Goal: Communication & Community: Answer question/provide support

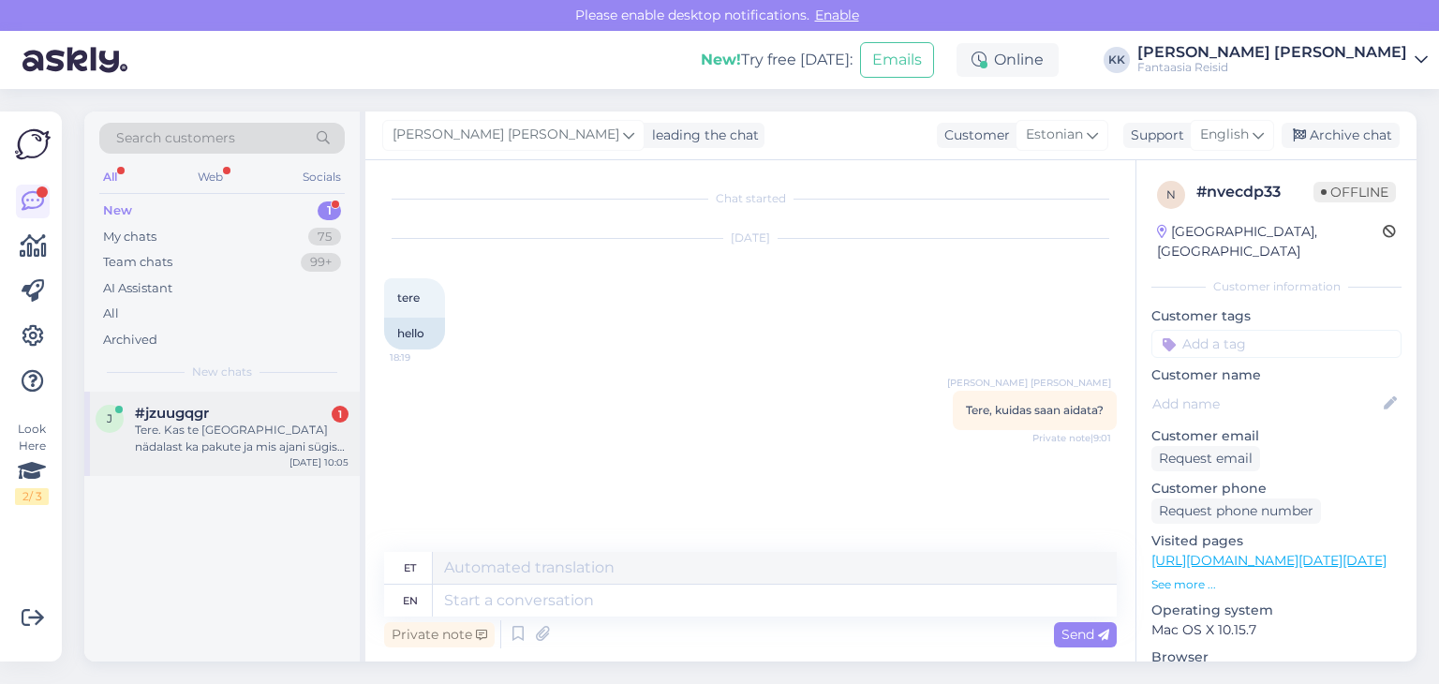
click at [233, 434] on div "Tere. Kas te [GEOGRAPHIC_DATA] nädalast ka pakute ja mis ajani sügisel või alat…" at bounding box center [242, 439] width 214 height 34
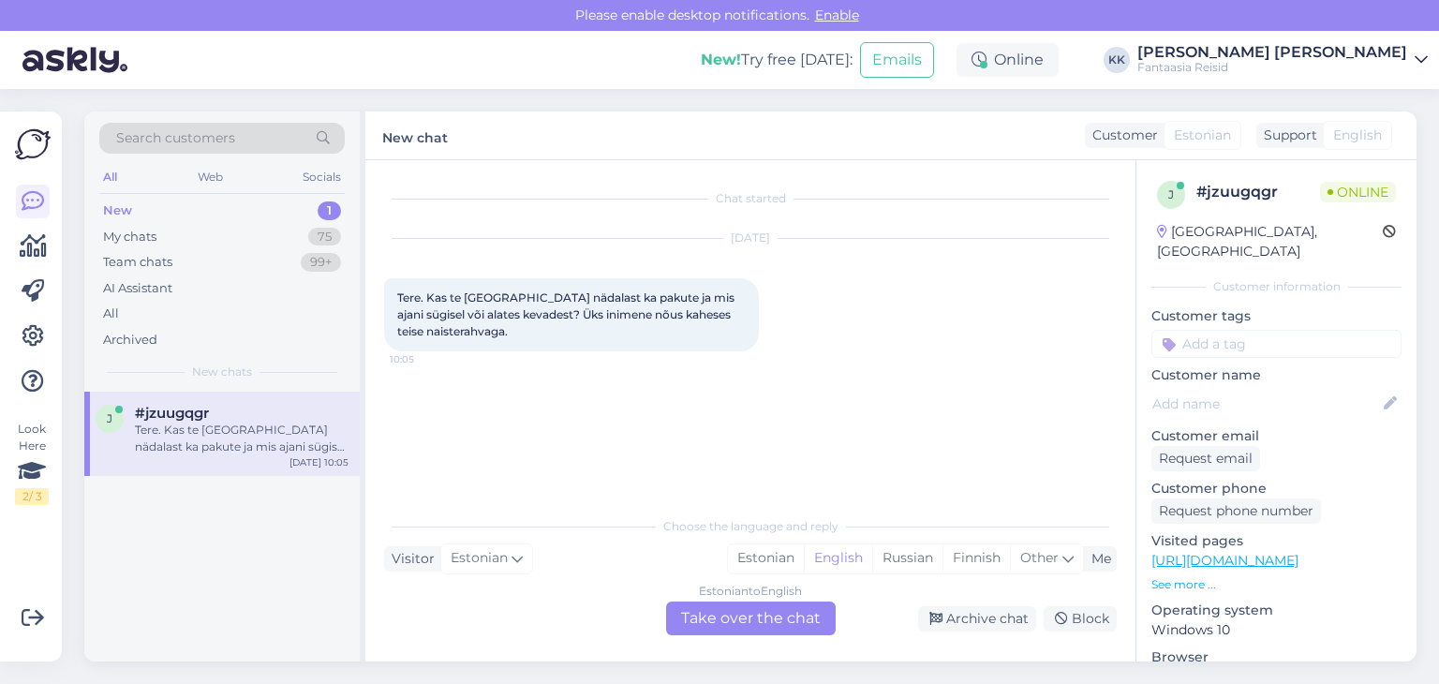
click at [722, 607] on div "Estonian to English Take over the chat" at bounding box center [751, 618] width 170 height 34
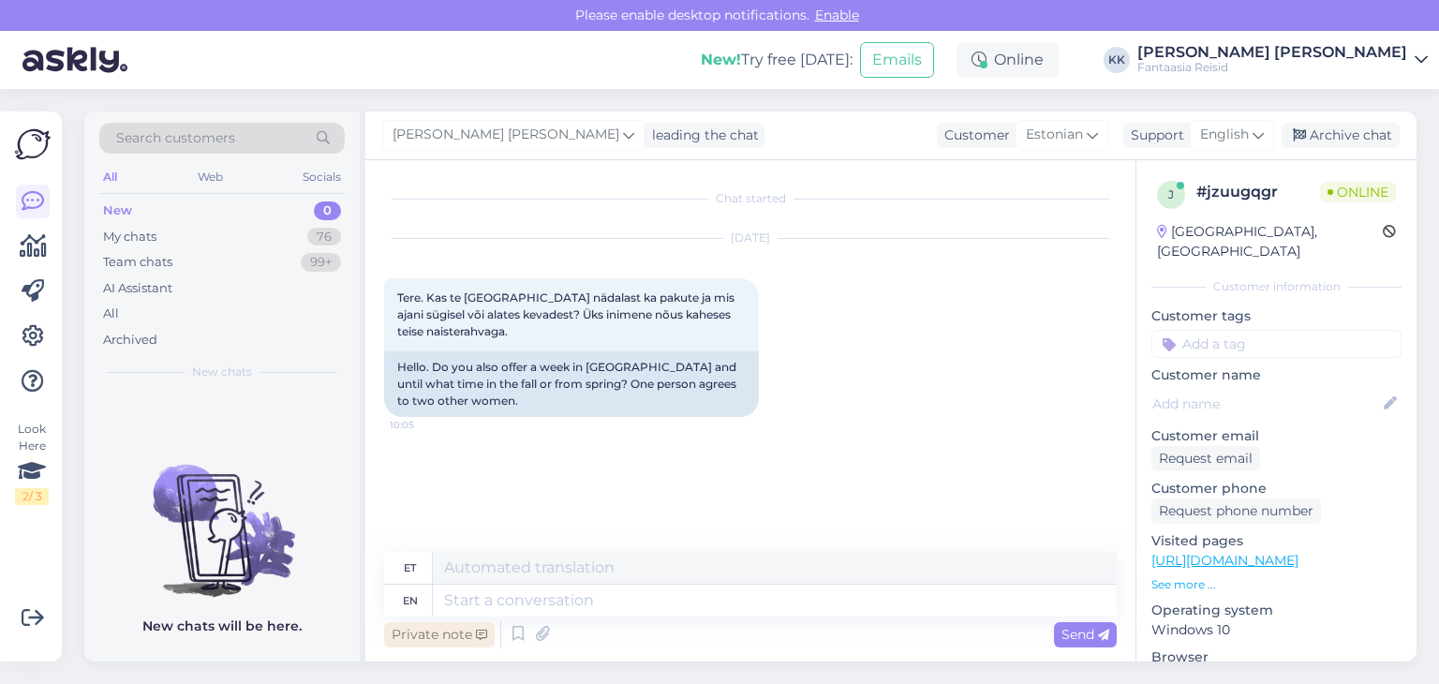
click at [424, 632] on div "Private note" at bounding box center [439, 634] width 111 height 25
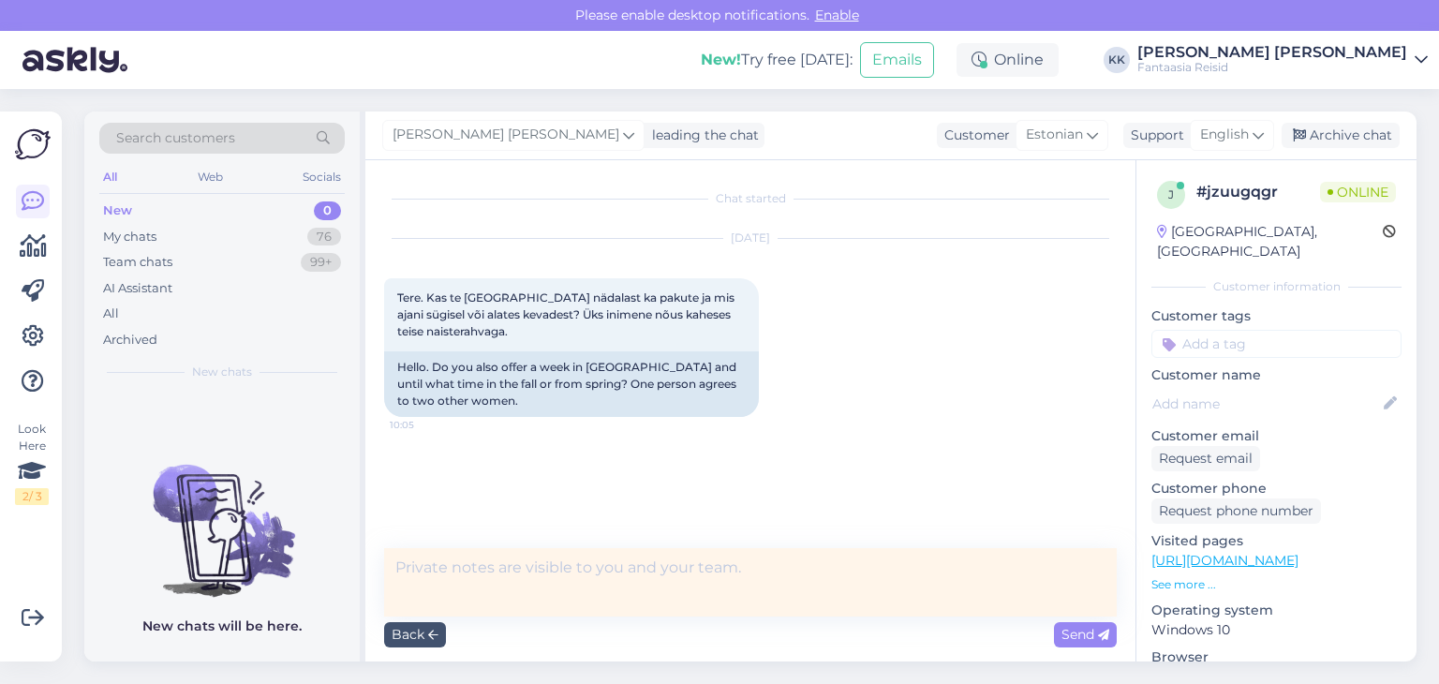
click at [440, 571] on textarea at bounding box center [750, 582] width 733 height 68
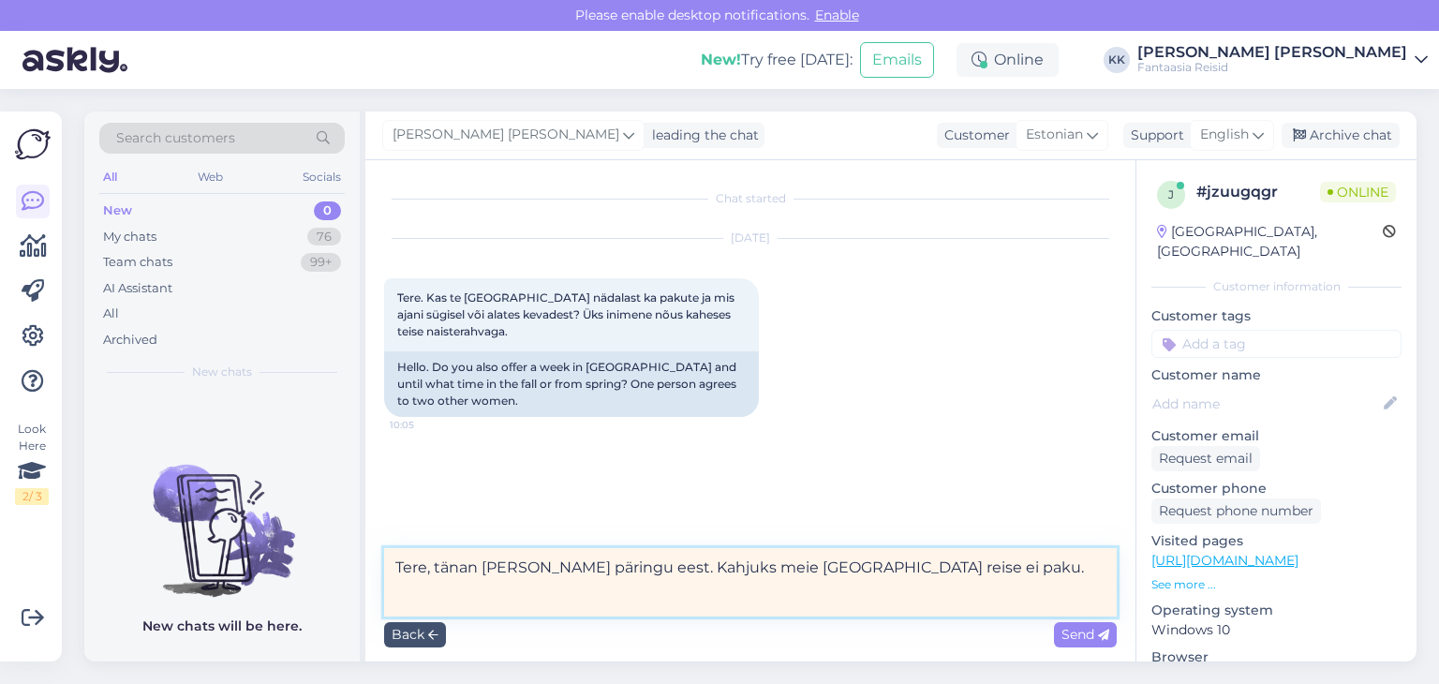
type textarea "Tere, tänan [PERSON_NAME] päringu eest. Kahjuks meie [GEOGRAPHIC_DATA] reise ei…"
click at [1093, 636] on span "Send" at bounding box center [1085, 634] width 48 height 17
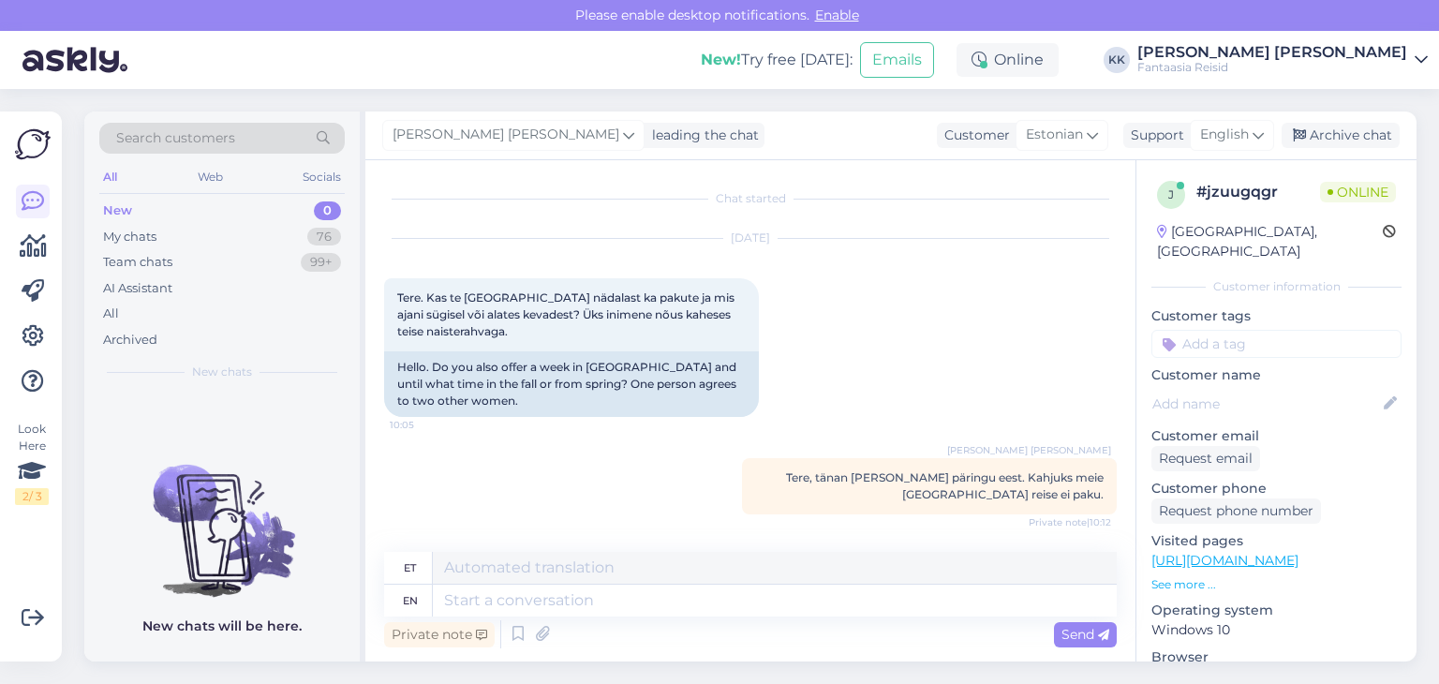
click at [139, 222] on div "New 0 My chats 76 Team chats 99+ AI Assistant All Archived" at bounding box center [221, 275] width 245 height 155
click at [127, 215] on div "New" at bounding box center [117, 210] width 29 height 19
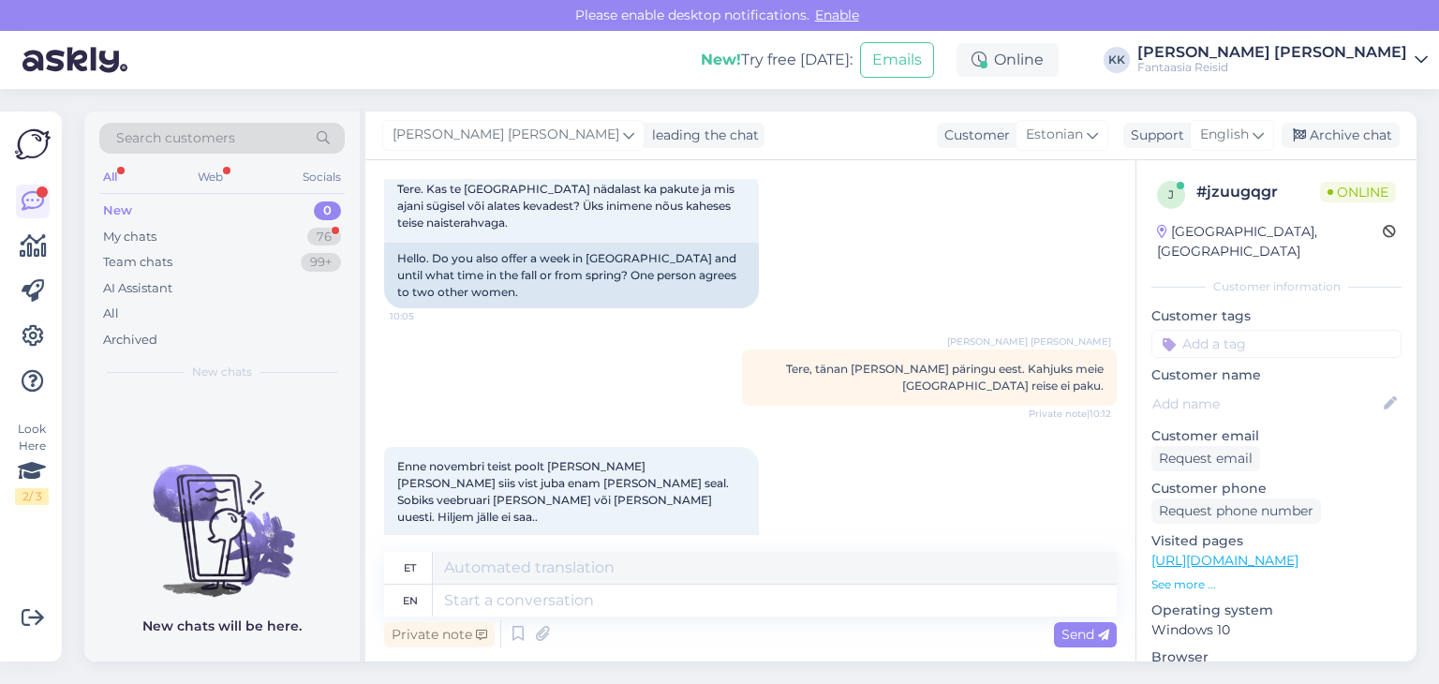
scroll to position [180, 0]
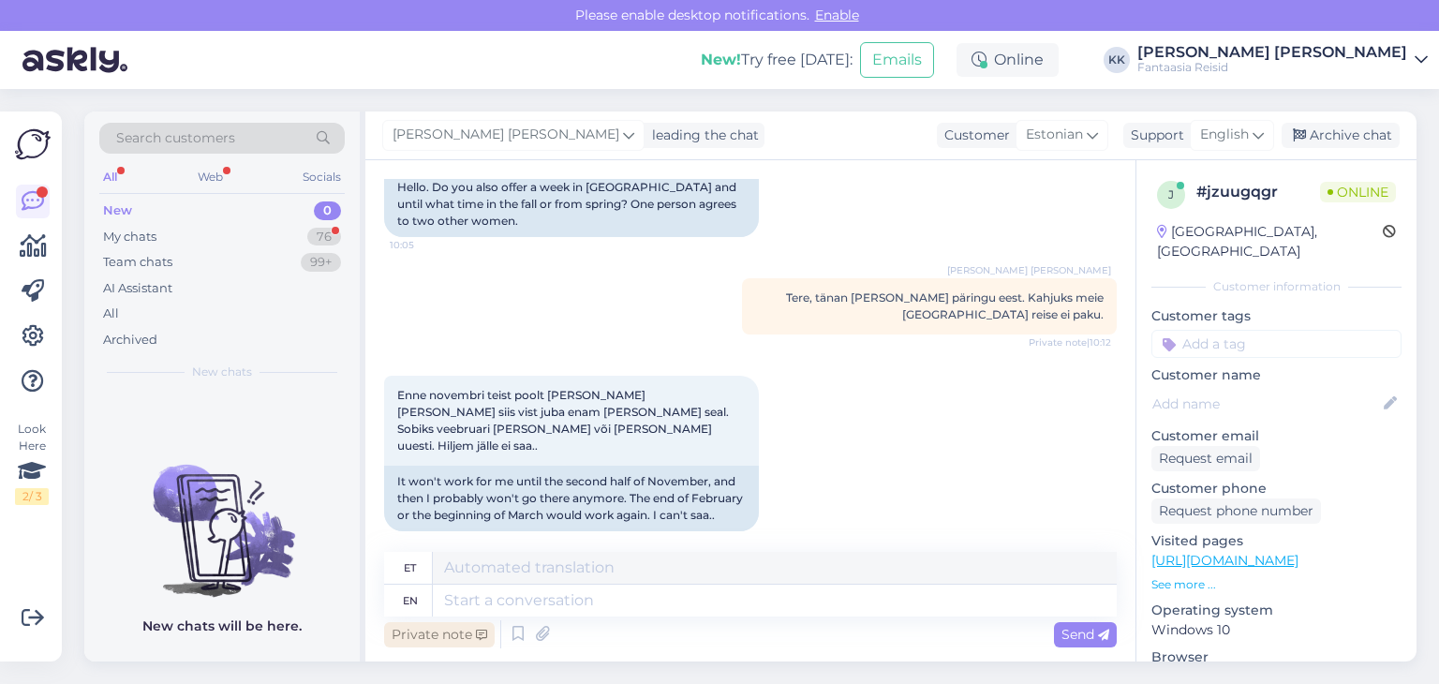
click at [435, 631] on div "Private note" at bounding box center [439, 634] width 111 height 25
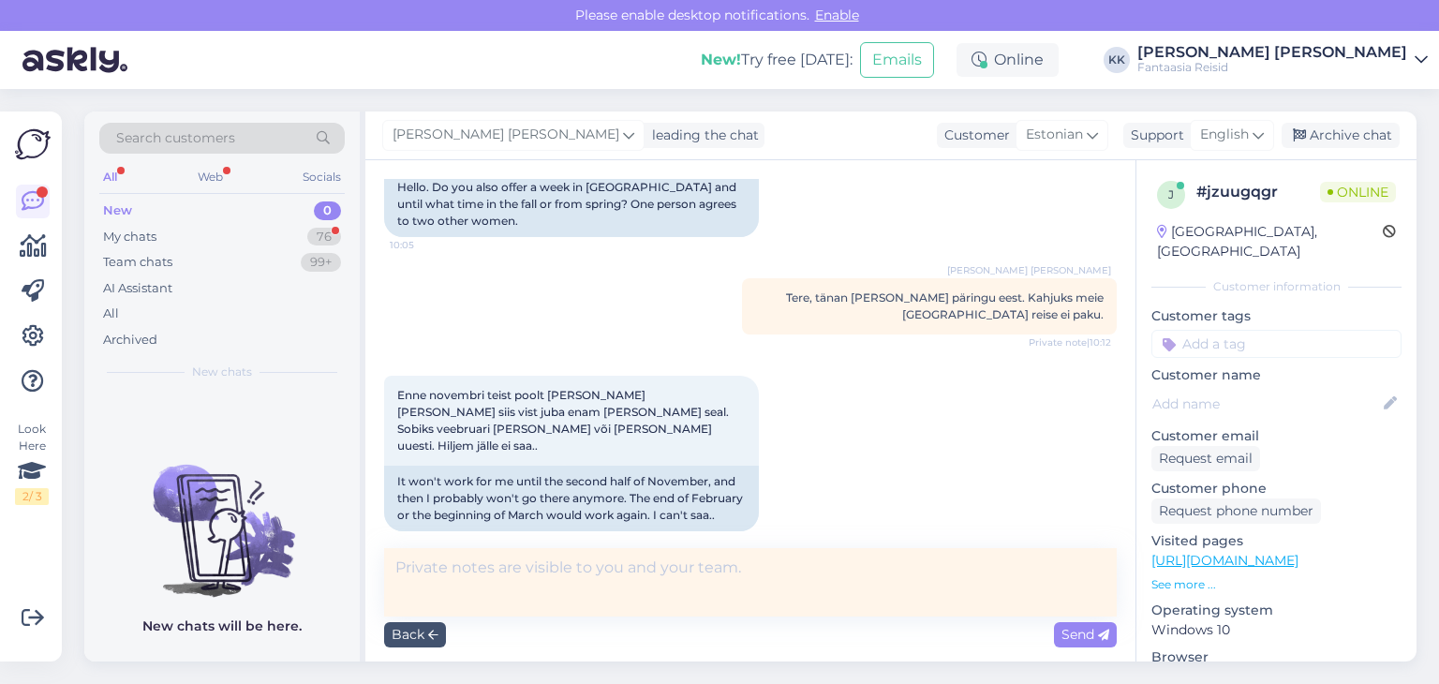
drag, startPoint x: 418, startPoint y: 571, endPoint x: 417, endPoint y: 551, distance: 19.7
click at [418, 564] on textarea at bounding box center [750, 582] width 733 height 68
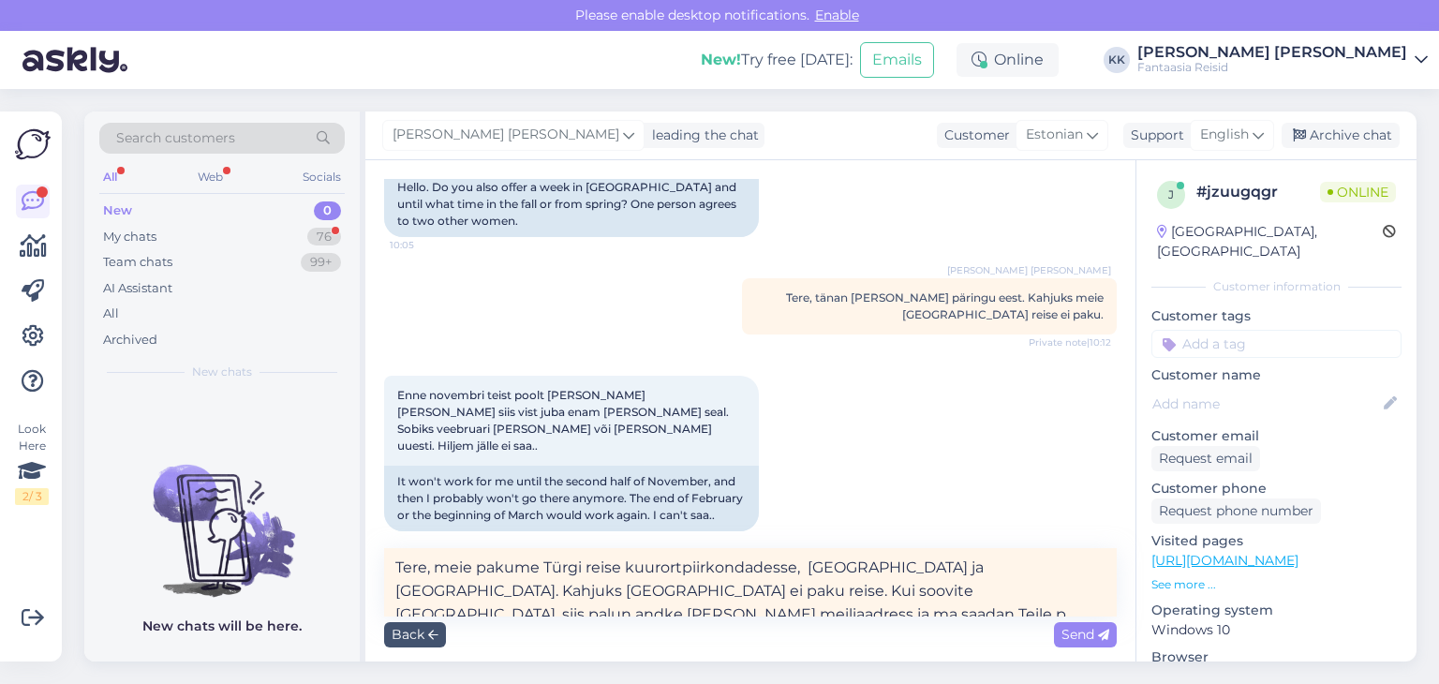
scroll to position [7, 0]
click at [661, 586] on textarea "Tere, meie pakume Türgi reise kuurortpiirkondadesse, [GEOGRAPHIC_DATA] ja [GEOG…" at bounding box center [750, 582] width 733 height 68
click at [584, 586] on textarea "Tere, meie pakume Türgi reise kuurortpiirkondadesse, [GEOGRAPHIC_DATA] ja [GEOG…" at bounding box center [750, 582] width 733 height 68
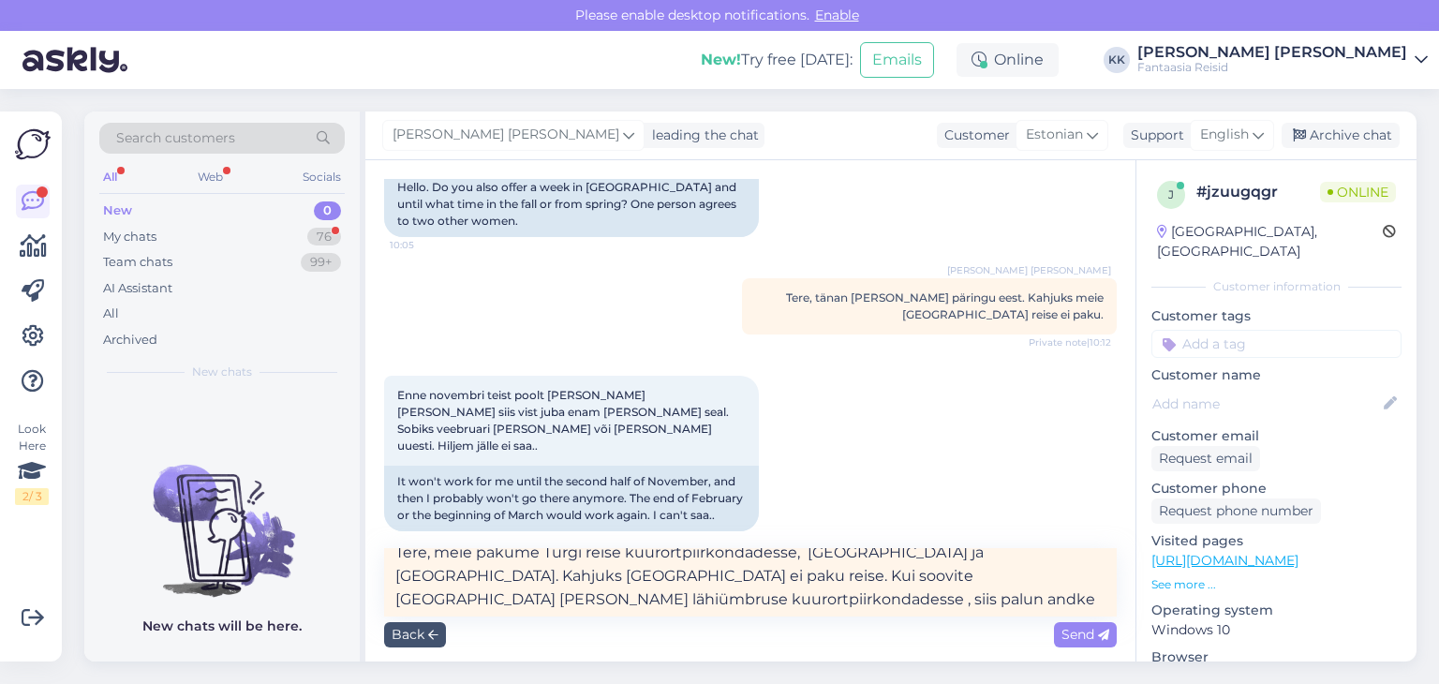
scroll to position [17, 0]
drag, startPoint x: 863, startPoint y: 590, endPoint x: 866, endPoint y: 600, distance: 9.8
click at [862, 589] on textarea "Tere, meie pakume Türgi reise kuurortpiirkondadesse, [GEOGRAPHIC_DATA] ja [GEOG…" at bounding box center [750, 582] width 733 height 68
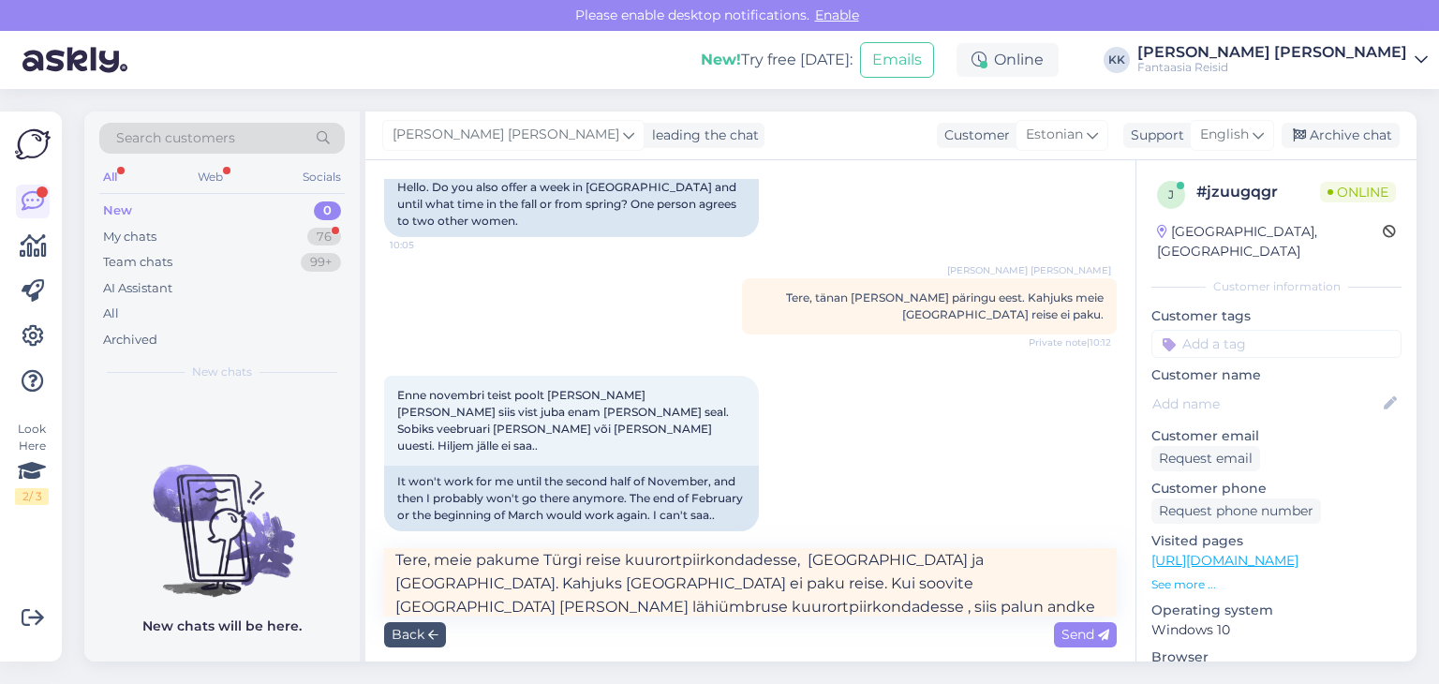
scroll to position [0, 0]
click at [799, 568] on textarea "Tere, meie pakume Türgi reise kuurortpiirkondadesse, [GEOGRAPHIC_DATA] ja [GEOG…" at bounding box center [750, 582] width 733 height 68
type textarea "Tere, meie pakume Türgi reise kuurortpiirkondadesse- [GEOGRAPHIC_DATA] ja [GEOG…"
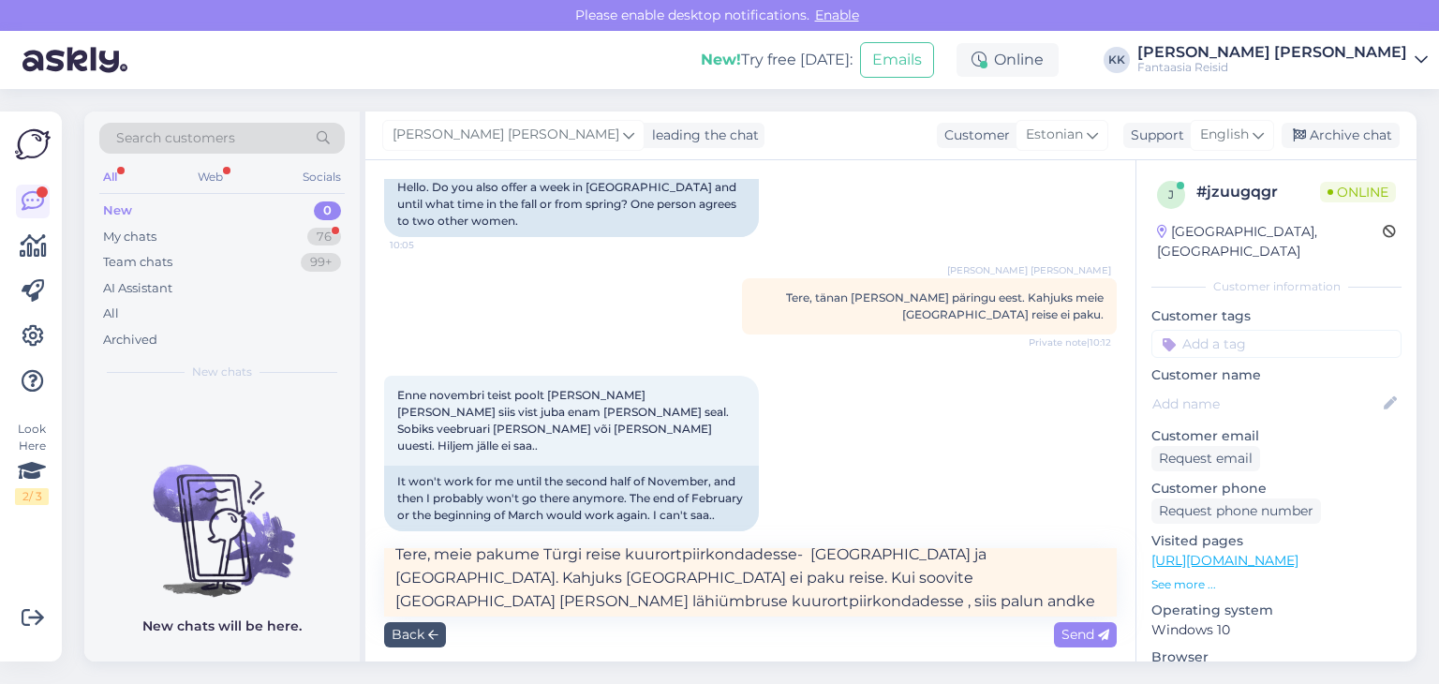
scroll to position [17, 0]
click at [864, 601] on textarea "Tere, meie pakume Türgi reise kuurortpiirkondadesse- [GEOGRAPHIC_DATA] ja [GEOG…" at bounding box center [750, 582] width 733 height 68
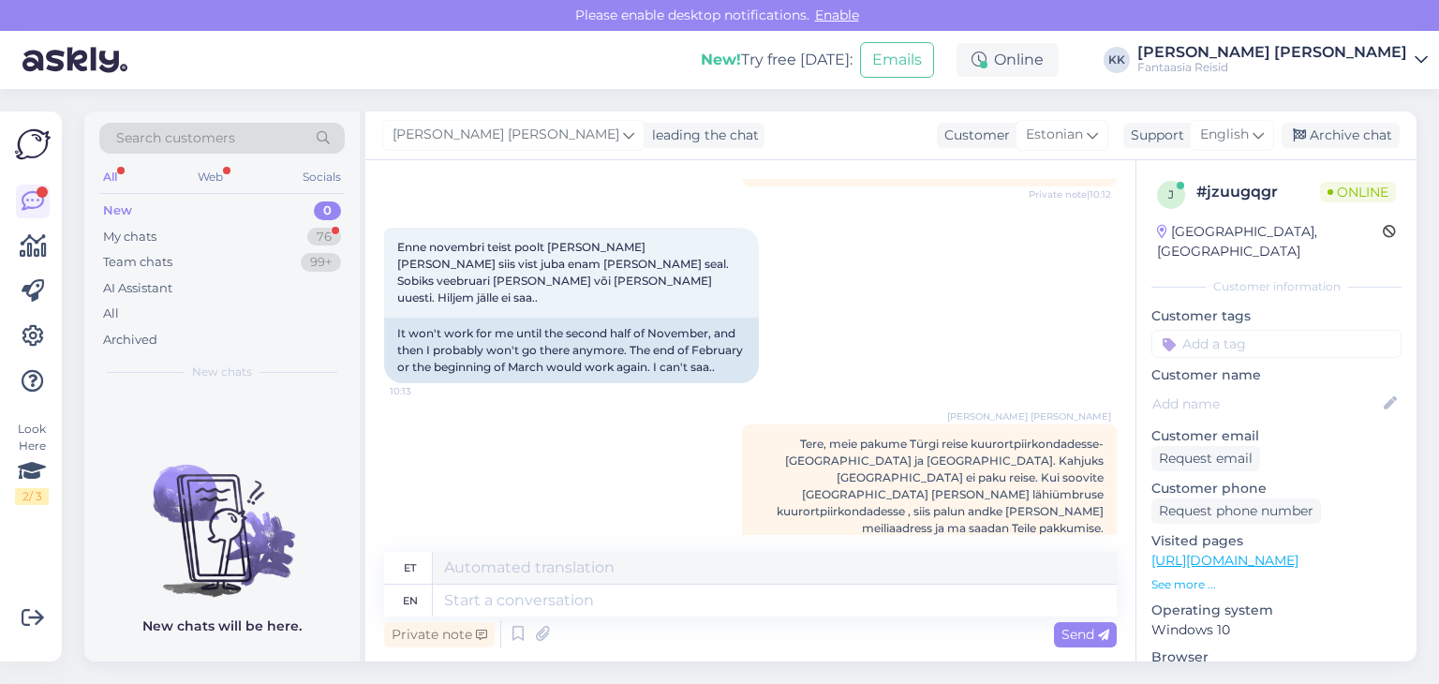
click at [152, 212] on div "New 0" at bounding box center [221, 211] width 245 height 26
